Goal: Navigation & Orientation: Find specific page/section

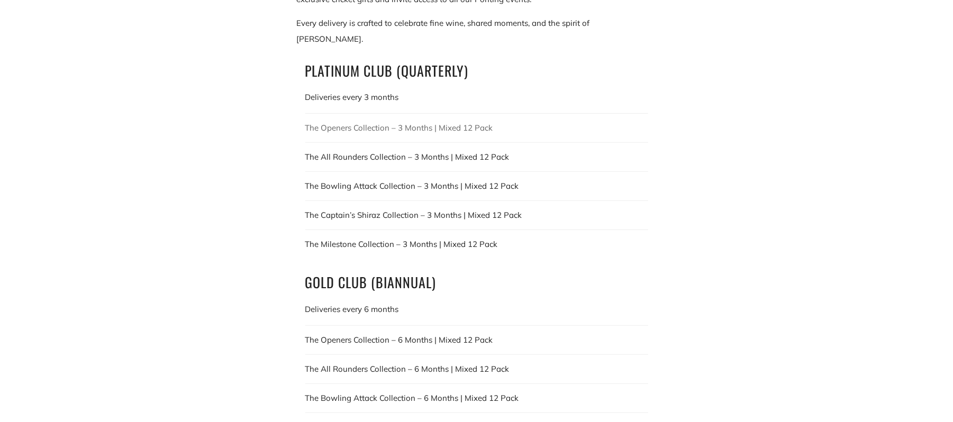
drag, startPoint x: 0, startPoint y: 0, endPoint x: 325, endPoint y: 113, distance: 344.2
click at [325, 120] on link "The Openers Collection – 3 Months | Mixed 12 Pack" at bounding box center [476, 128] width 343 height 16
